Goal: Task Accomplishment & Management: Manage account settings

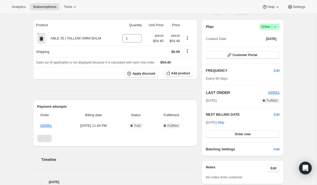
scroll to position [45, 0]
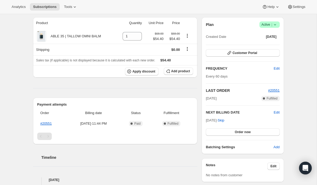
click at [276, 24] on icon at bounding box center [274, 24] width 5 height 5
click at [273, 34] on span "Pause subscription" at bounding box center [267, 35] width 29 height 4
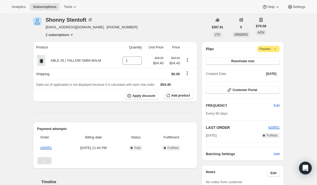
click at [64, 36] on button "2 subscriptions" at bounding box center [60, 34] width 29 height 5
click at [62, 43] on span "19630063686" at bounding box center [51, 45] width 21 height 4
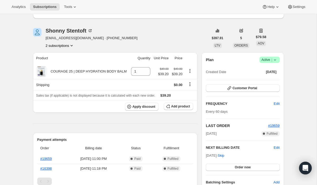
scroll to position [35, 0]
click at [276, 58] on icon at bounding box center [274, 59] width 5 height 5
click at [272, 70] on span "Pause subscription" at bounding box center [267, 70] width 29 height 4
